Goal: Task Accomplishment & Management: Use online tool/utility

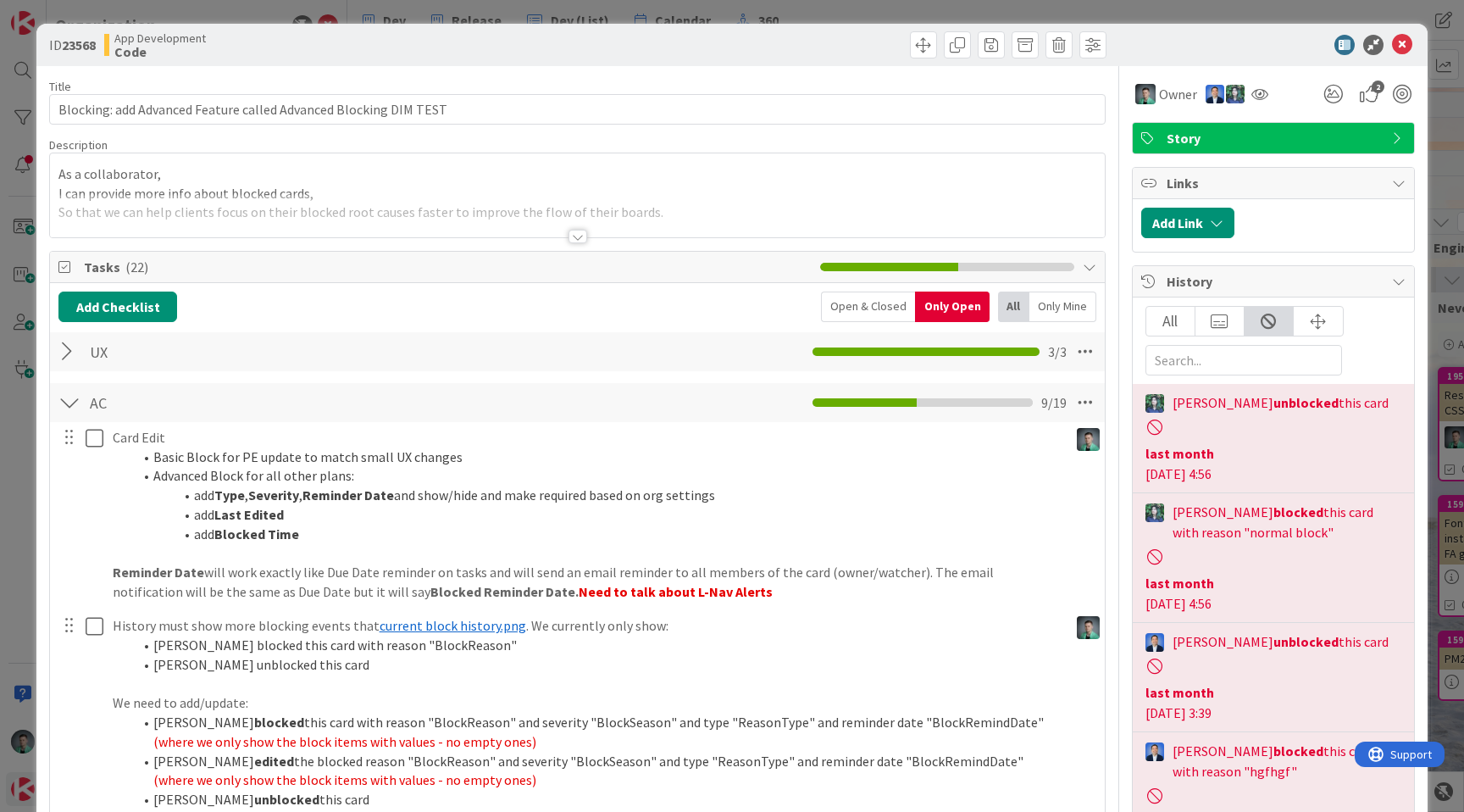
scroll to position [1888, 0]
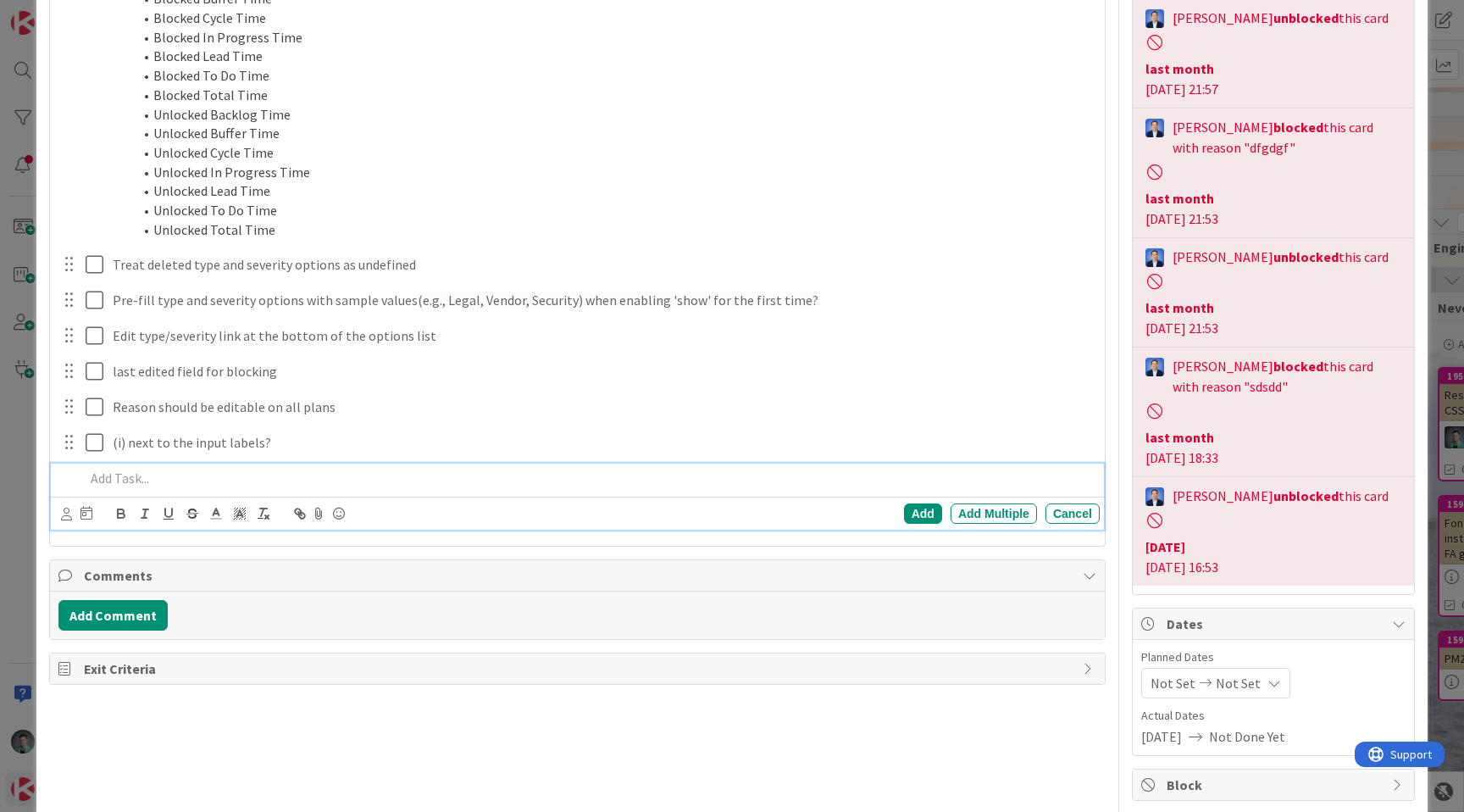
click at [348, 481] on p at bounding box center [589, 478] width 1008 height 20
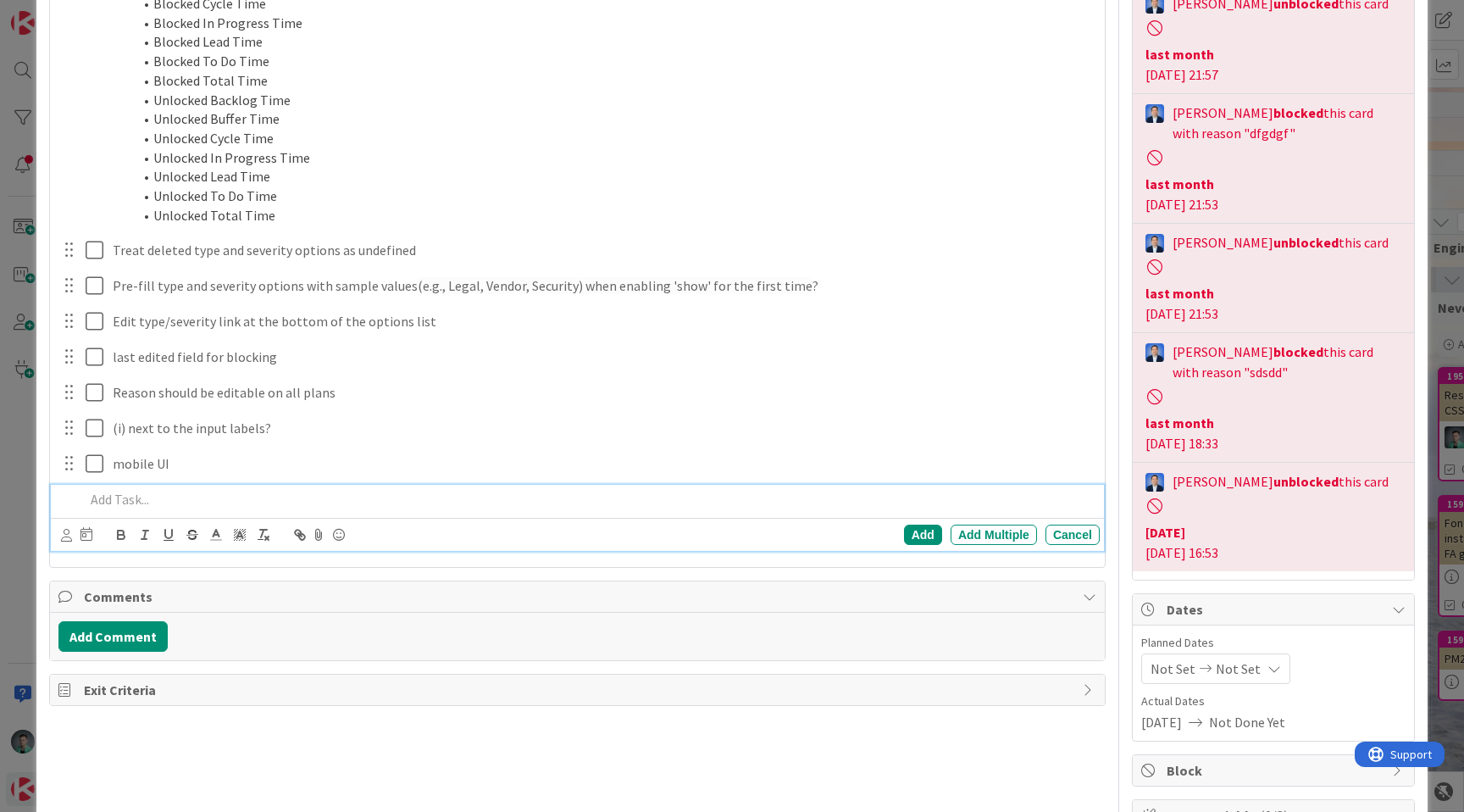
scroll to position [1115, 0]
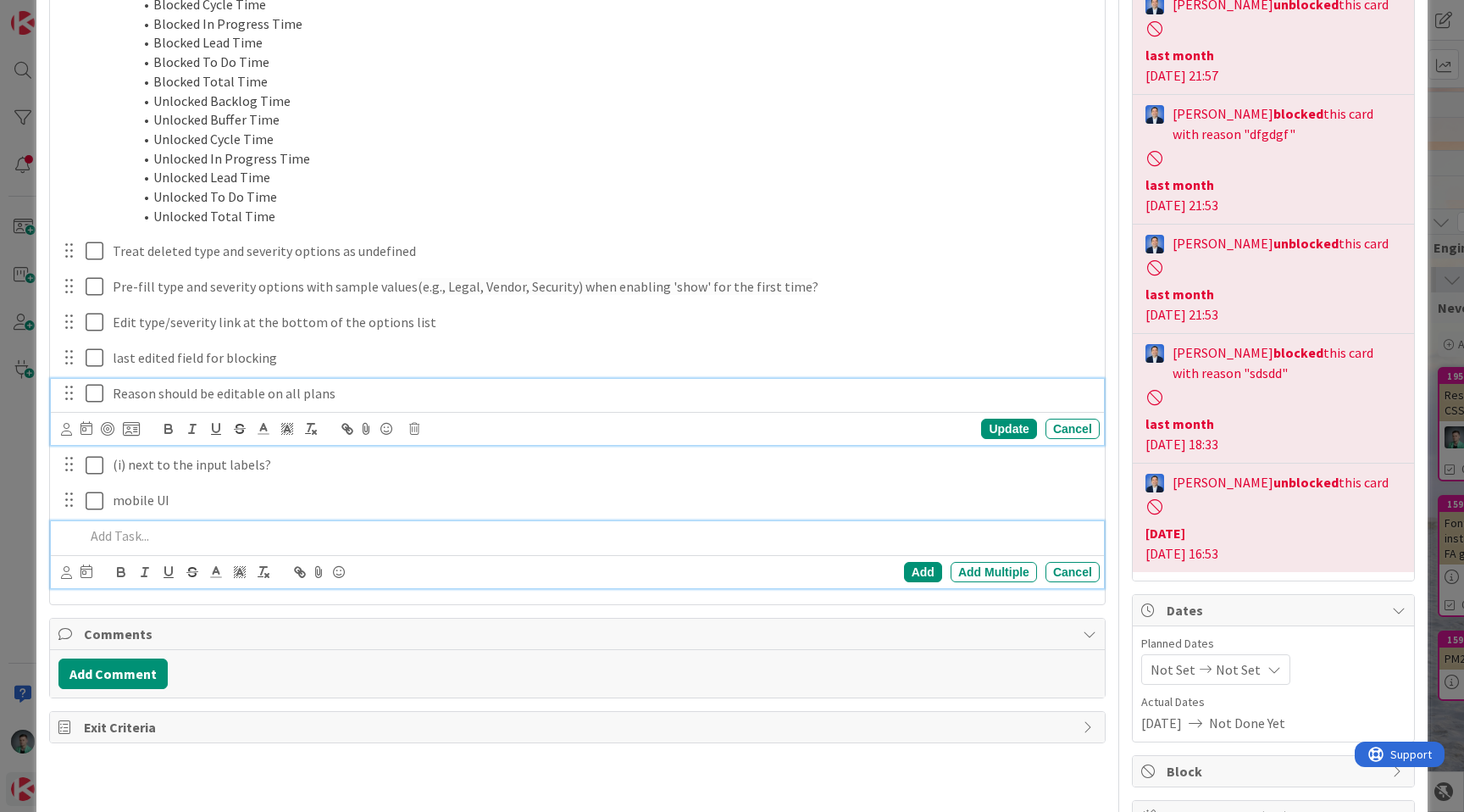
click at [92, 391] on icon at bounding box center [94, 393] width 18 height 21
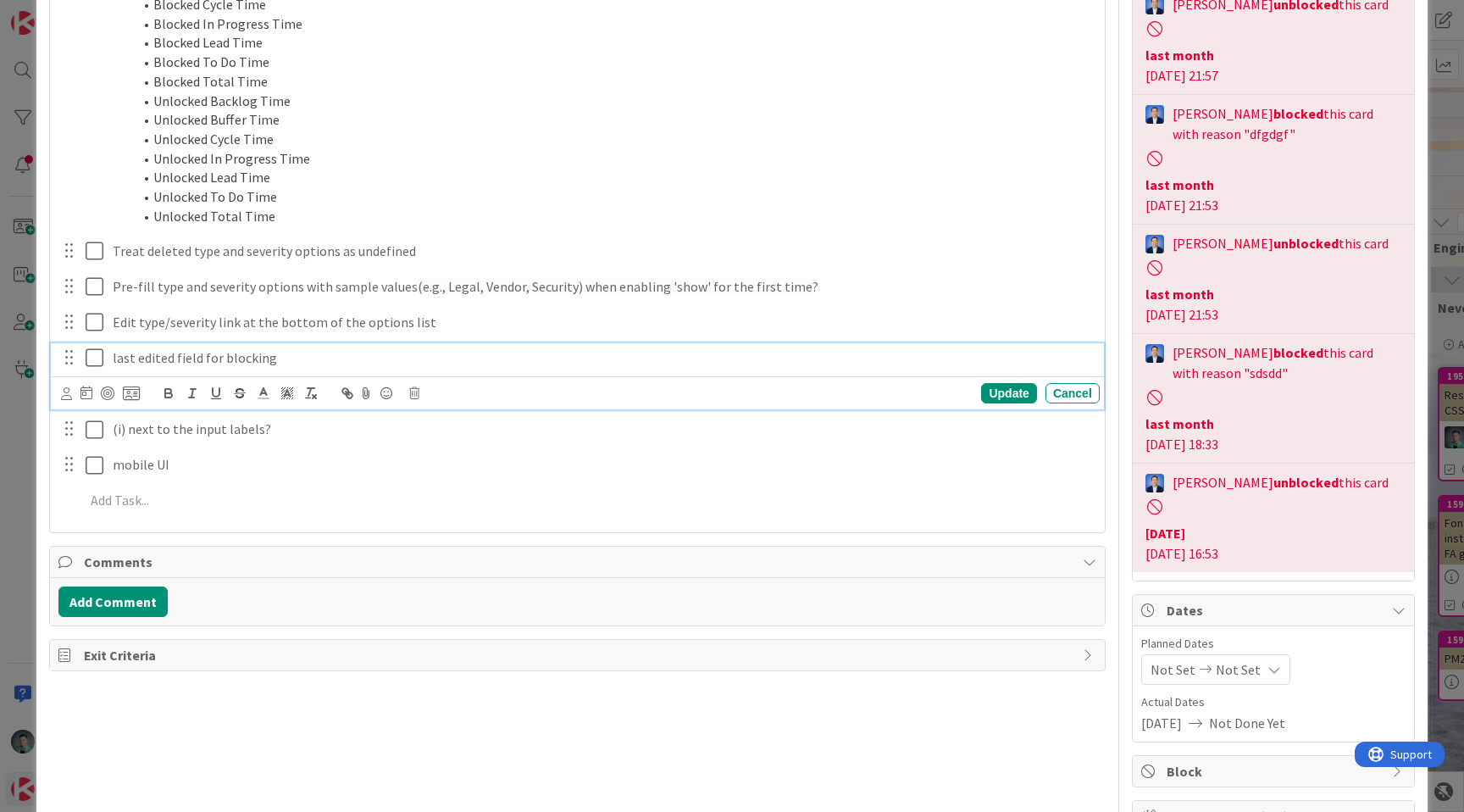
click at [94, 360] on icon at bounding box center [94, 357] width 18 height 21
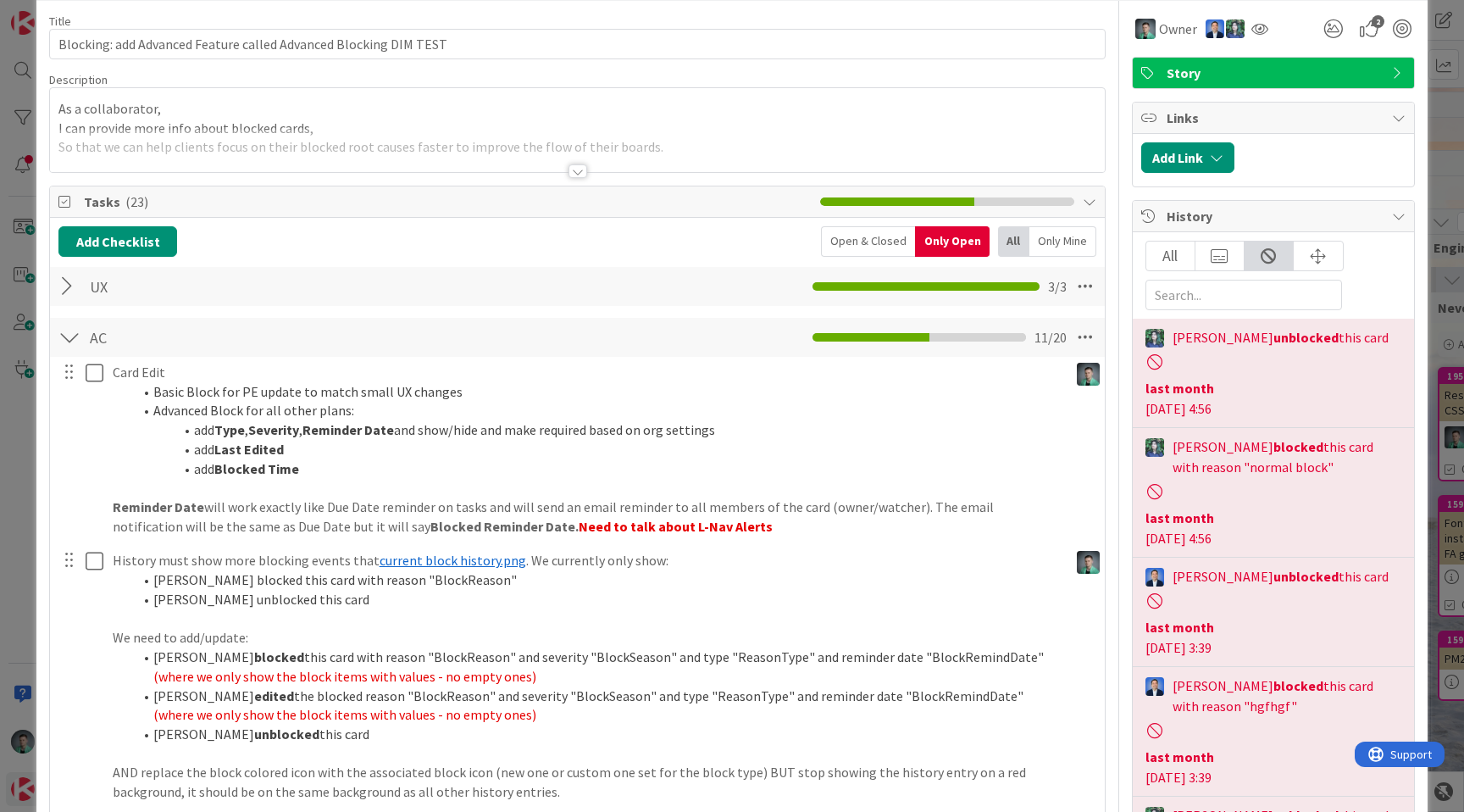
scroll to position [55, 0]
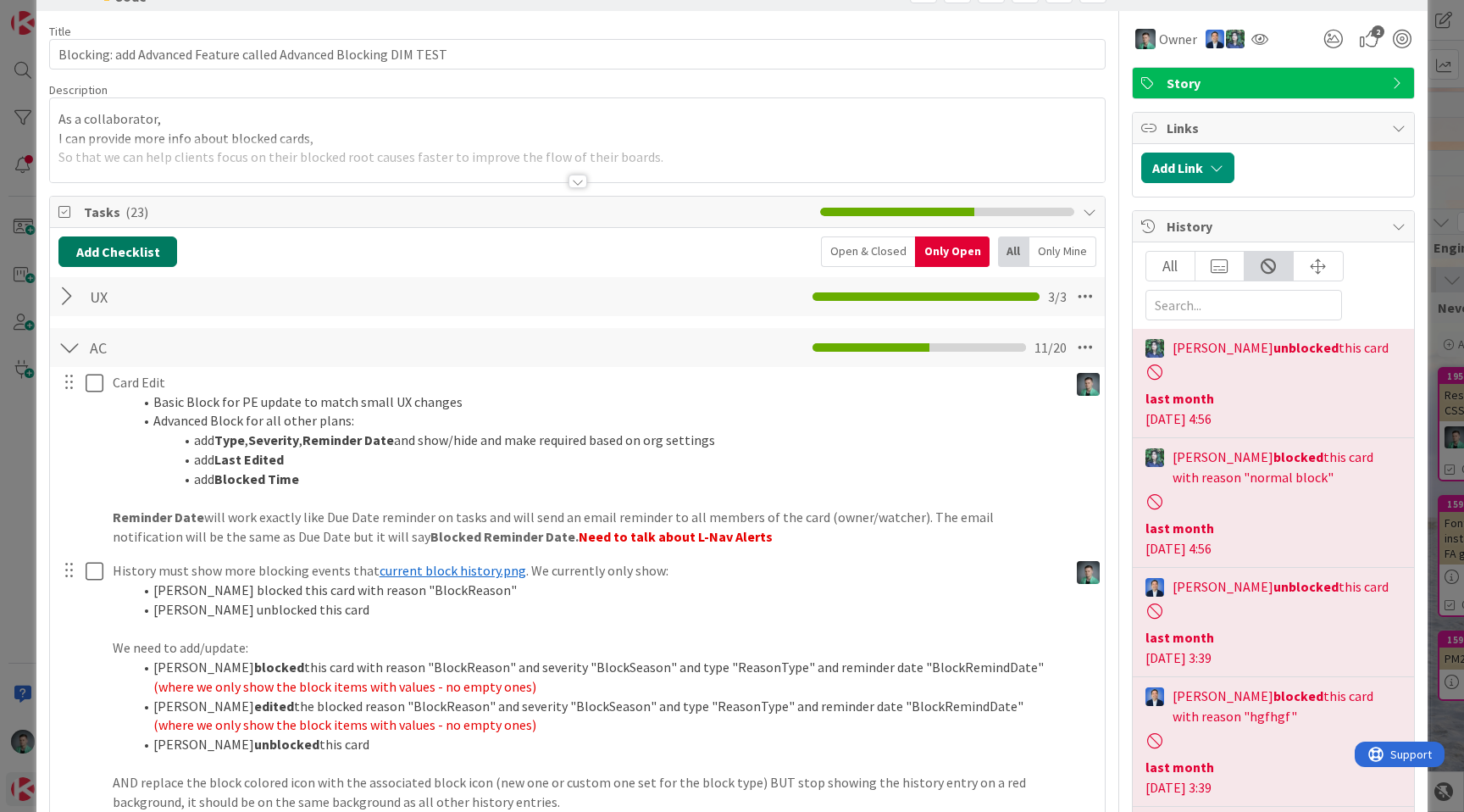
click at [151, 249] on button "Add Checklist" at bounding box center [117, 252] width 119 height 31
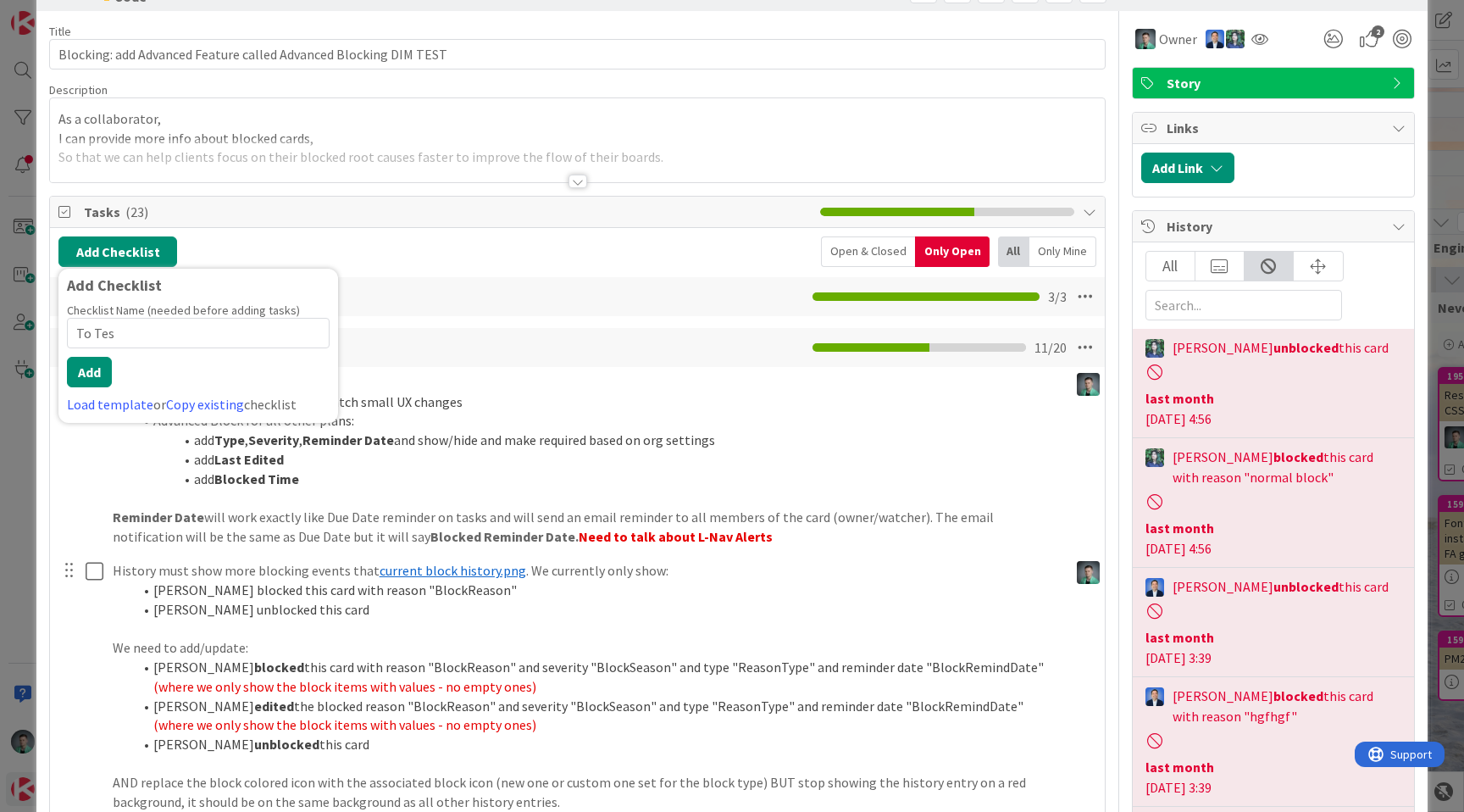
type input "To Test"
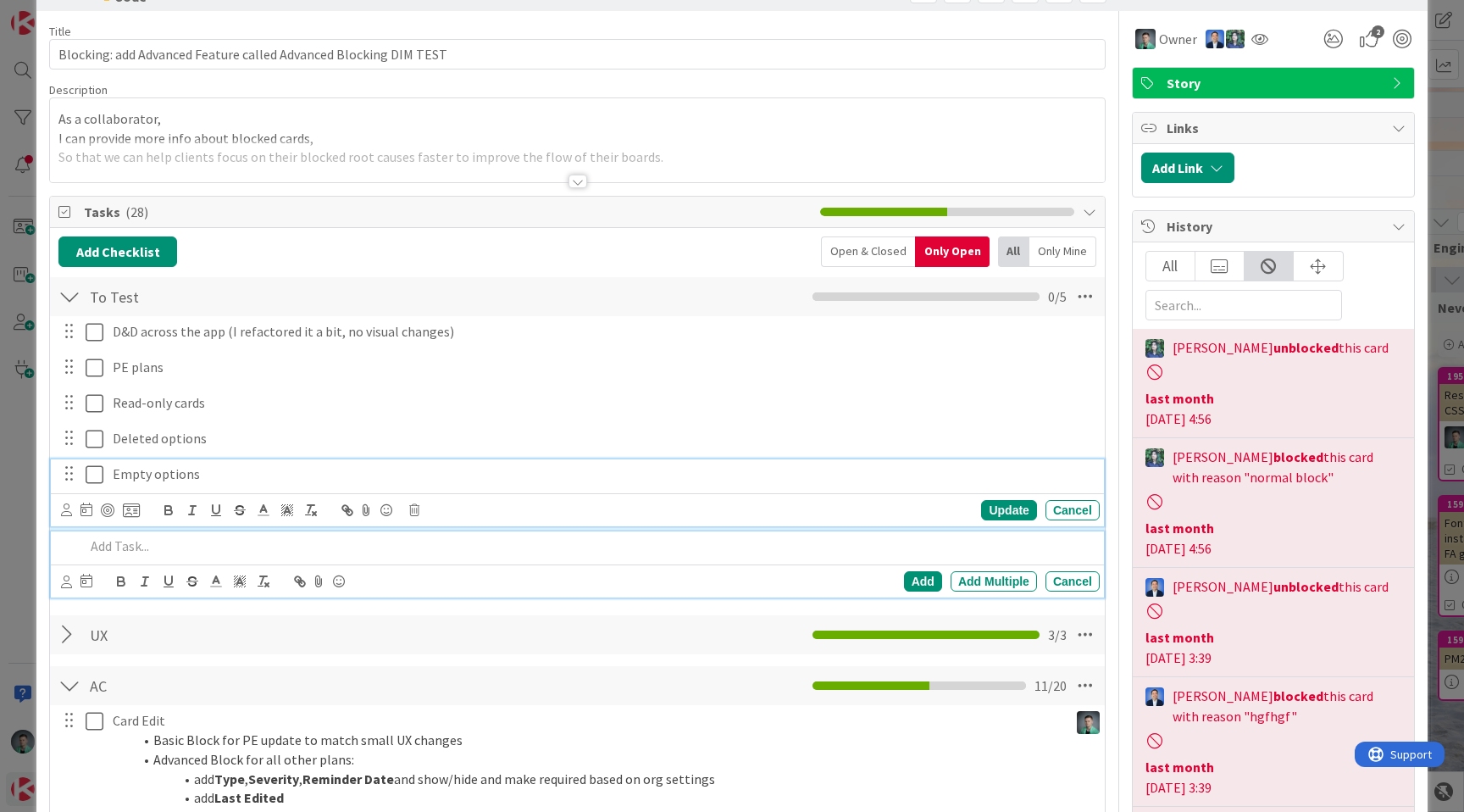
click at [120, 471] on p "Empty options" at bounding box center [602, 473] width 980 height 20
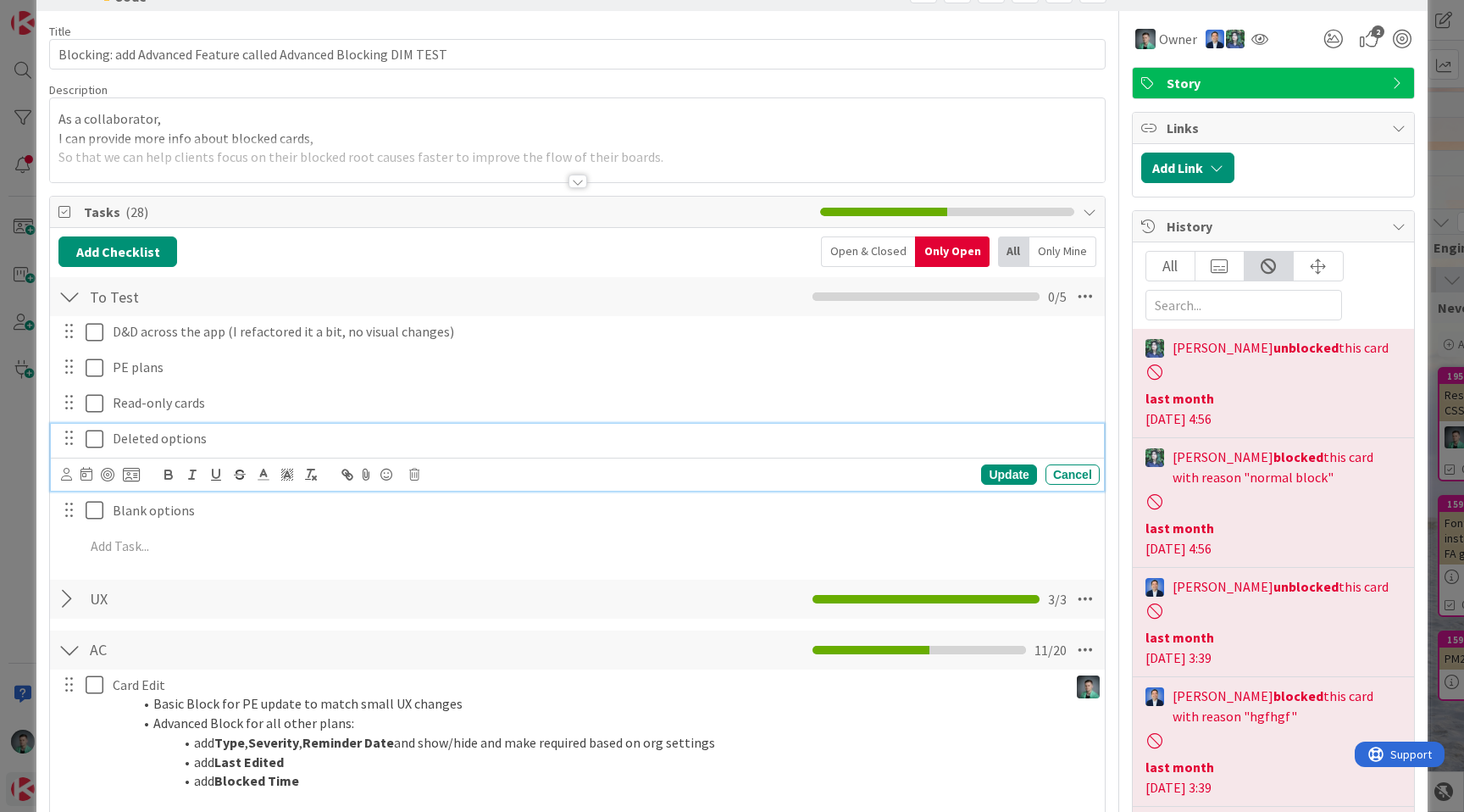
click at [490, 440] on p "Deleted options" at bounding box center [602, 438] width 980 height 20
click at [503, 422] on div "D&D across the app (I refactored it a bit, no visual changes) Update Cancel PE …" at bounding box center [576, 442] width 1037 height 252
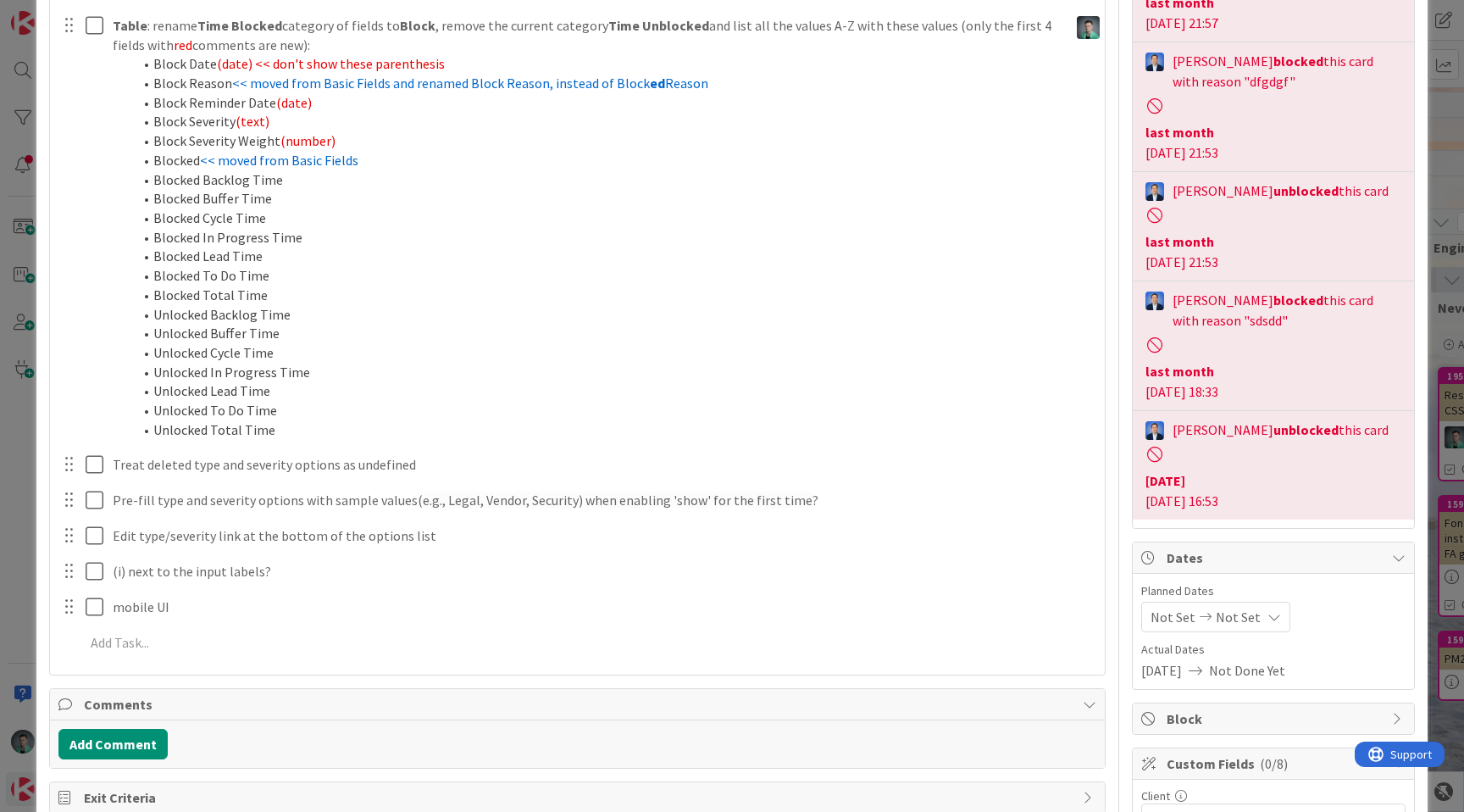
scroll to position [1180, 0]
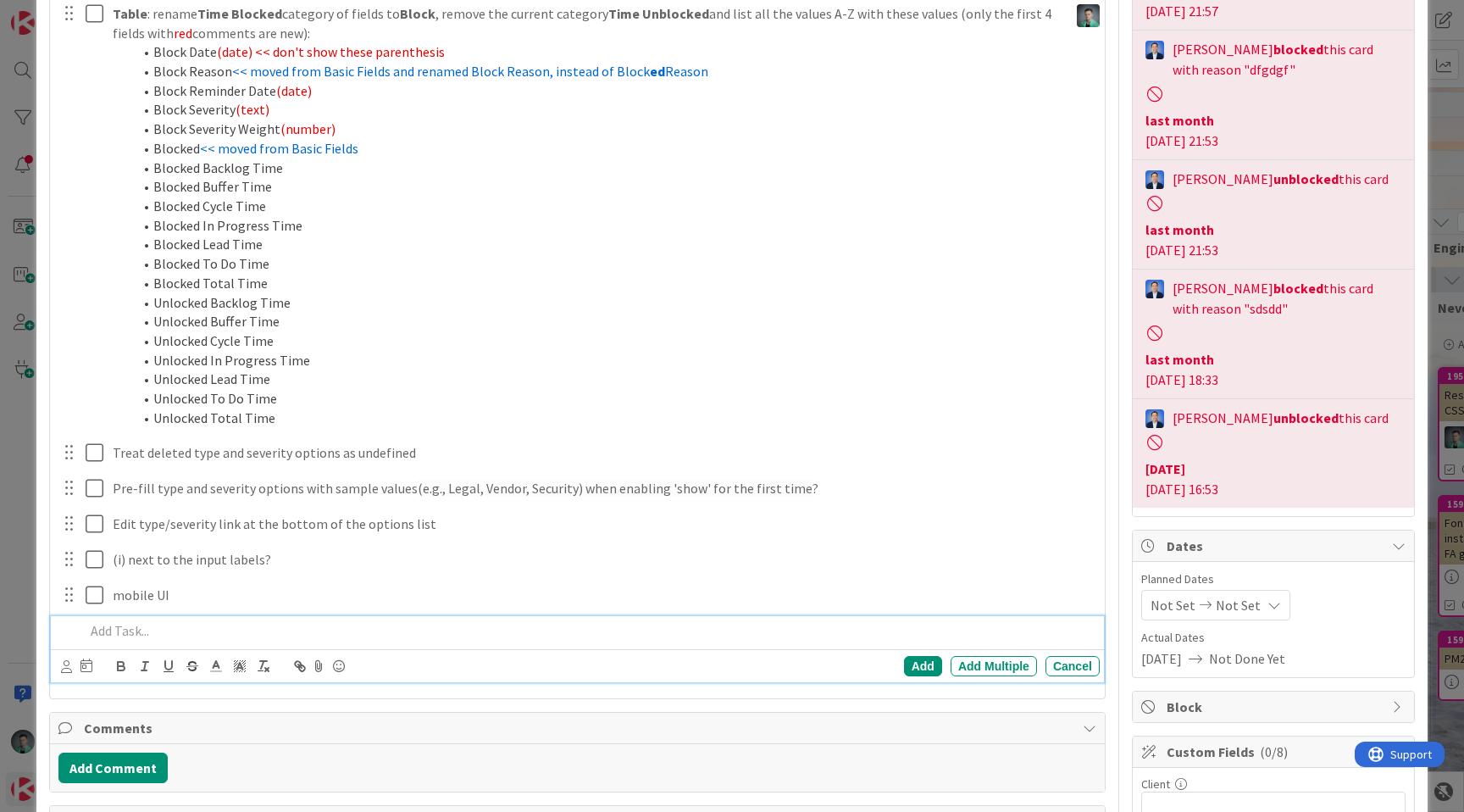
click at [274, 623] on p at bounding box center [589, 631] width 1008 height 20
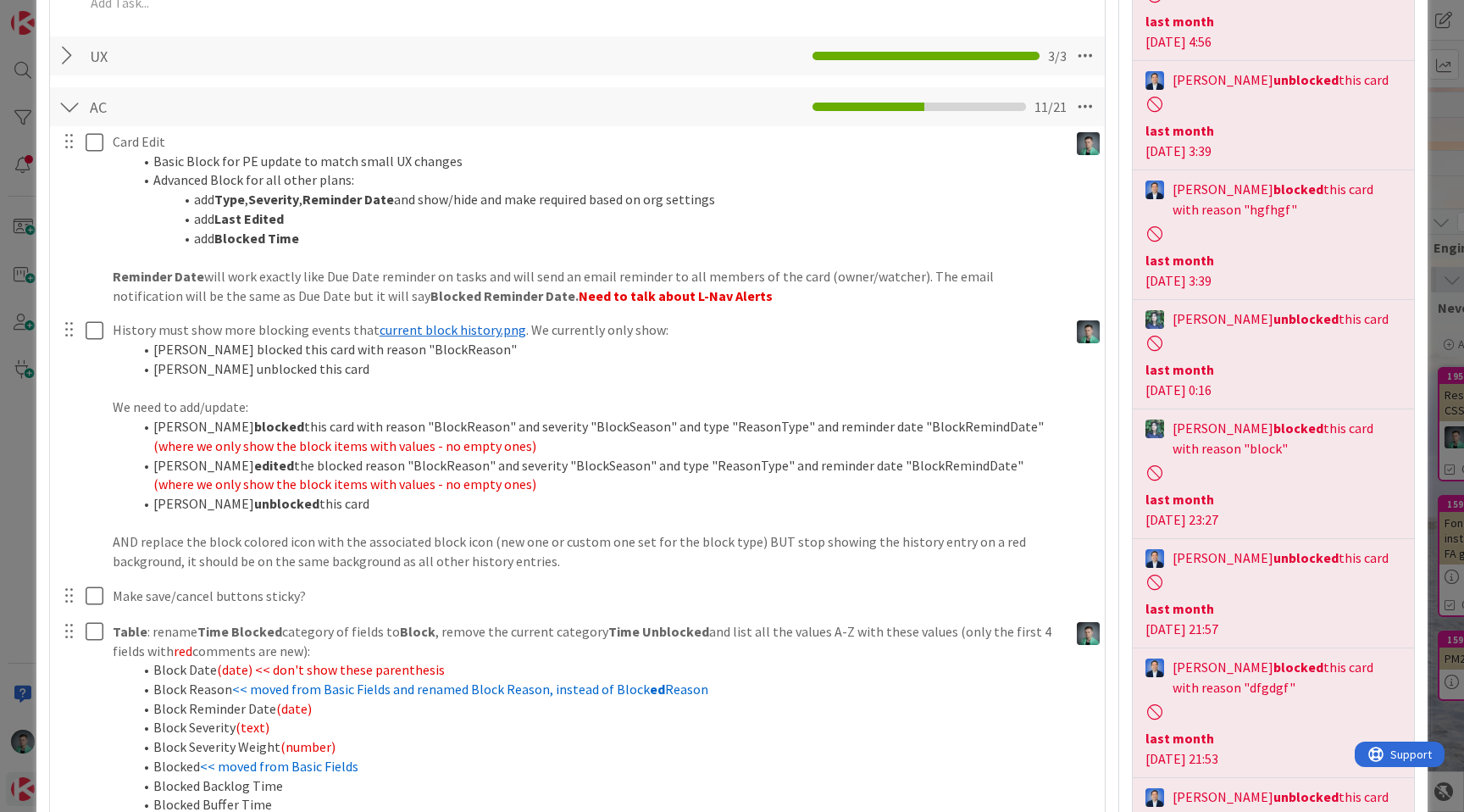
scroll to position [561, 0]
